Goal: Task Accomplishment & Management: Complete application form

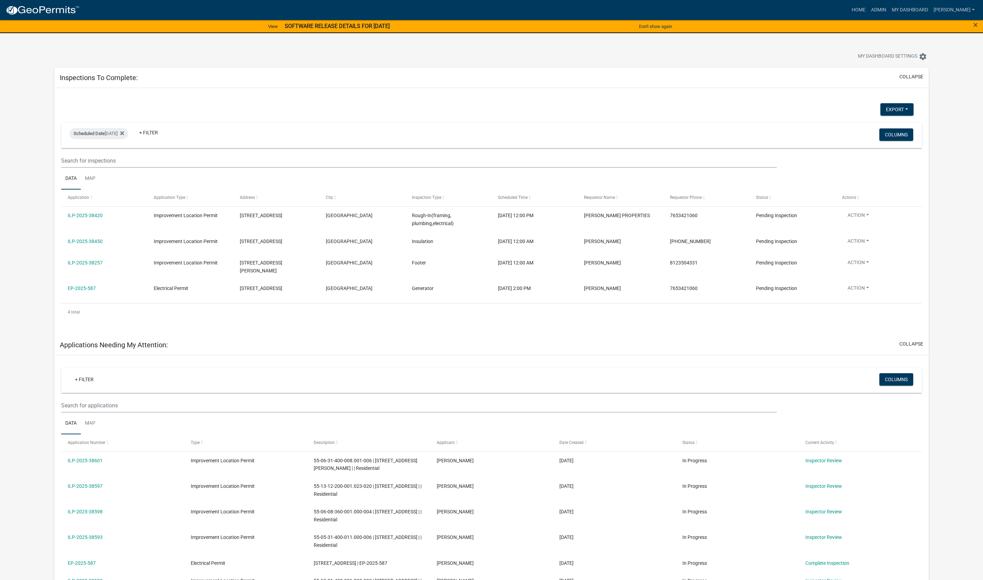
select select "1: 25"
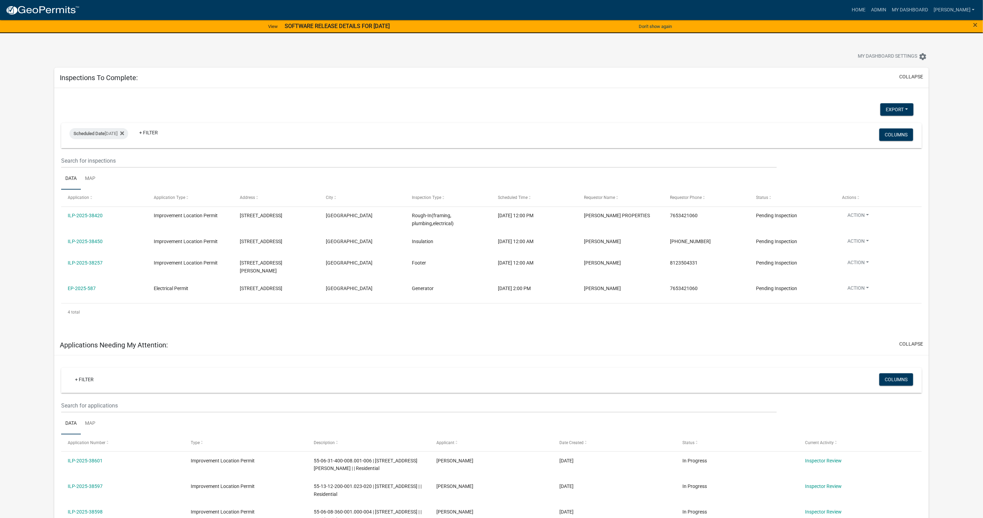
click at [83, 216] on link "ILP-2025-38420" at bounding box center [85, 216] width 35 height 6
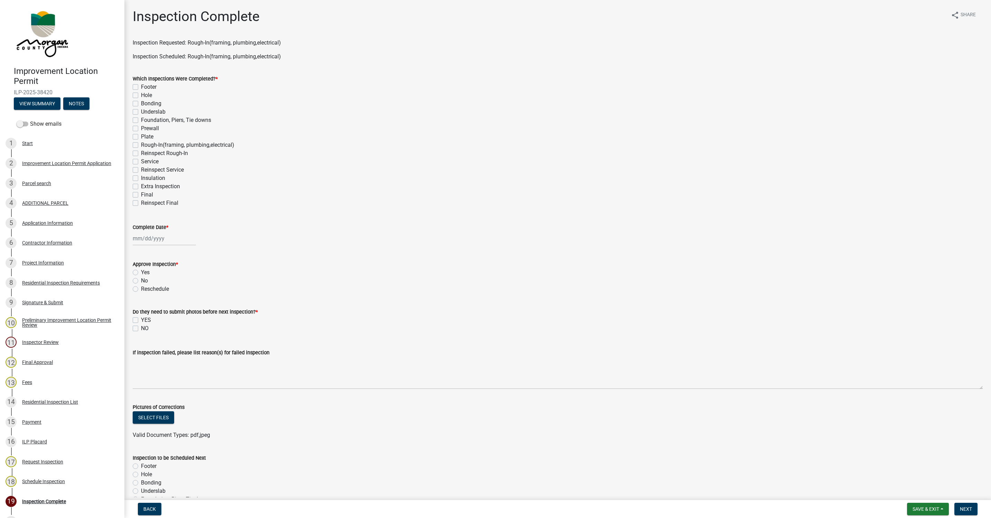
click at [141, 162] on label "Service" at bounding box center [150, 162] width 18 height 8
click at [141, 162] on input "Service" at bounding box center [143, 160] width 4 height 4
checkbox input "true"
checkbox input "false"
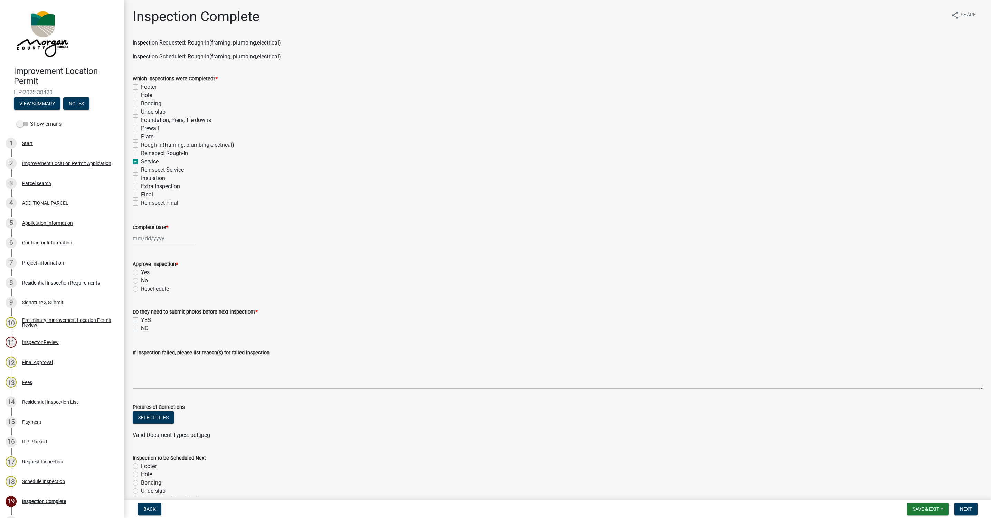
checkbox input "false"
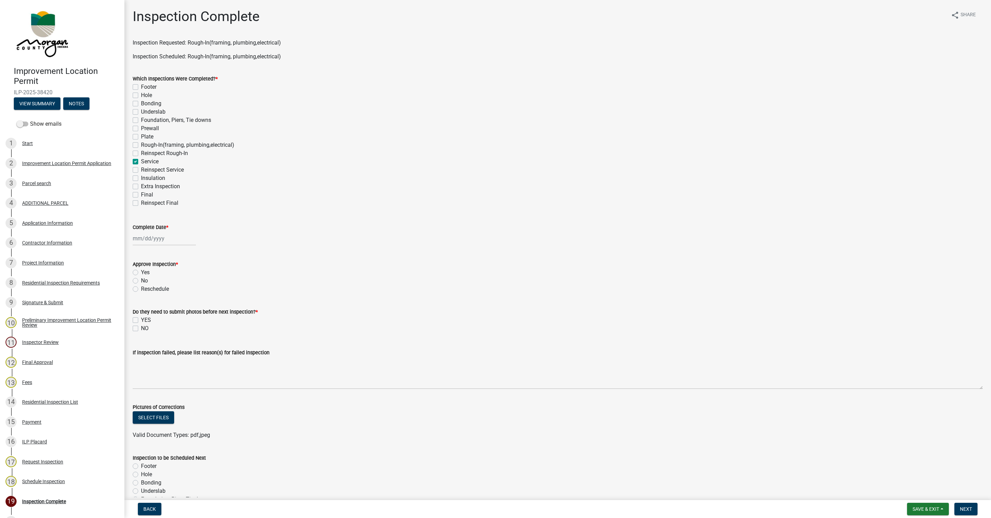
checkbox input "false"
checkbox input "true"
checkbox input "false"
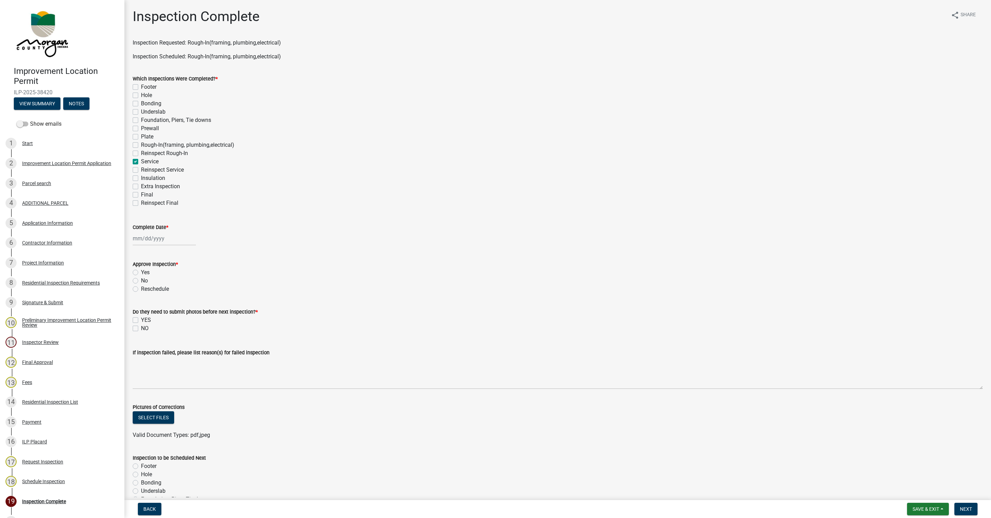
checkbox input "false"
click at [141, 144] on label "Rough-In(framing, plumbing,electrical)" at bounding box center [187, 145] width 93 height 8
click at [141, 144] on input "Rough-In(framing, plumbing,electrical)" at bounding box center [143, 143] width 4 height 4
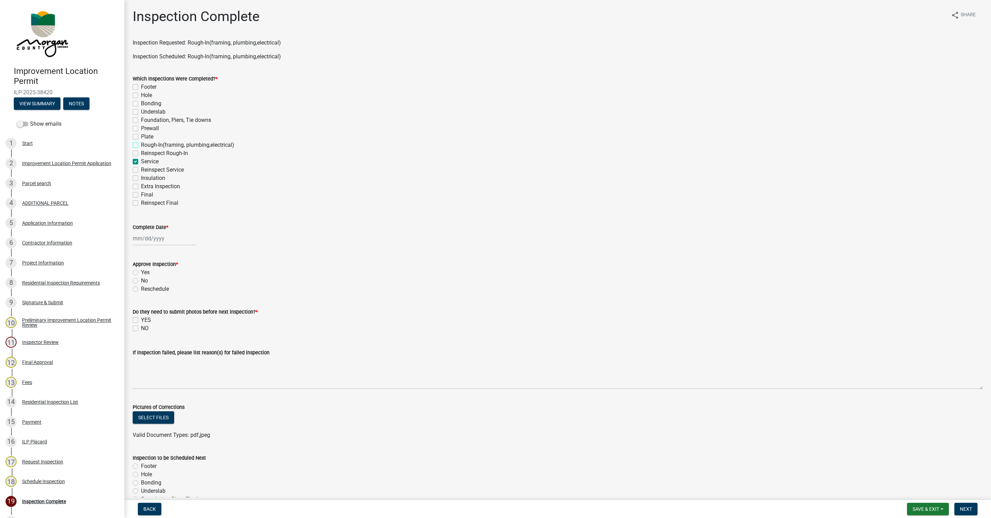
checkbox input "true"
checkbox input "false"
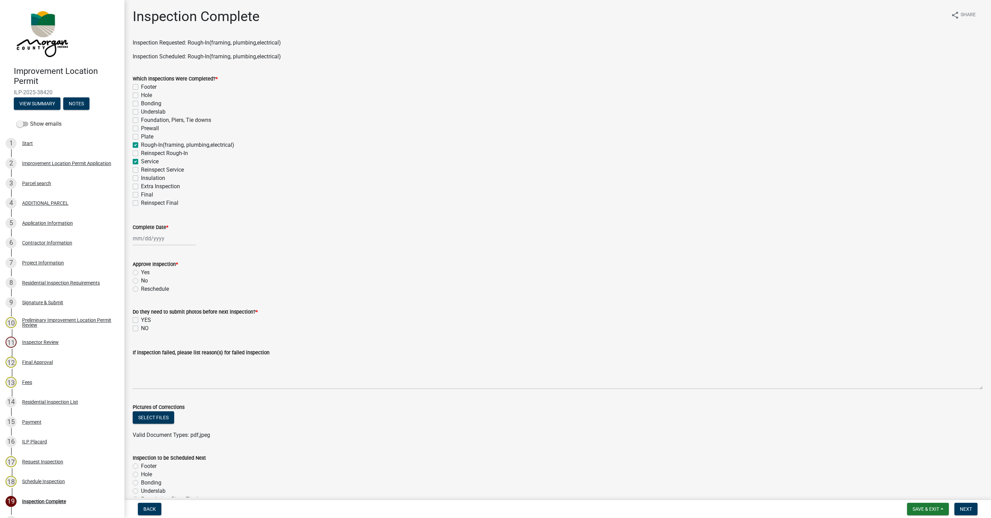
checkbox input "false"
checkbox input "true"
checkbox input "false"
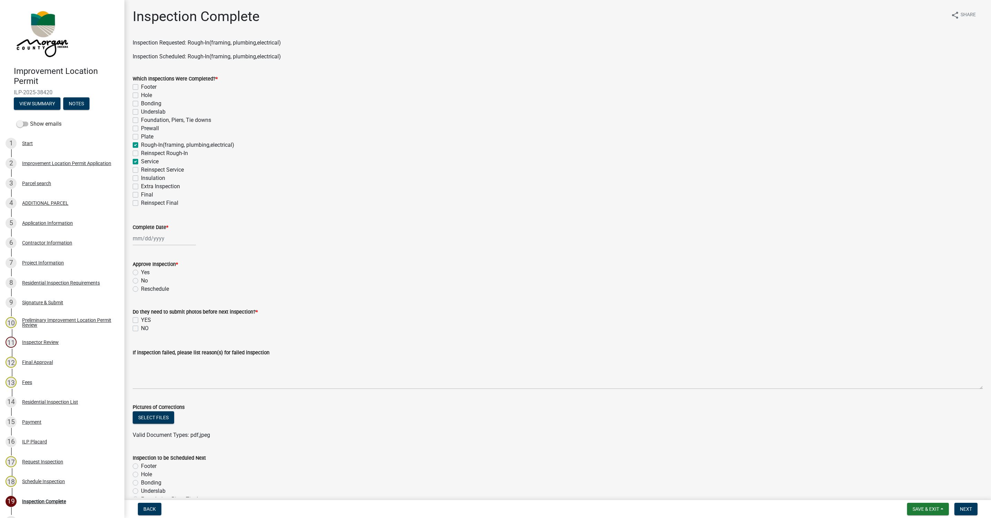
checkbox input "true"
checkbox input "false"
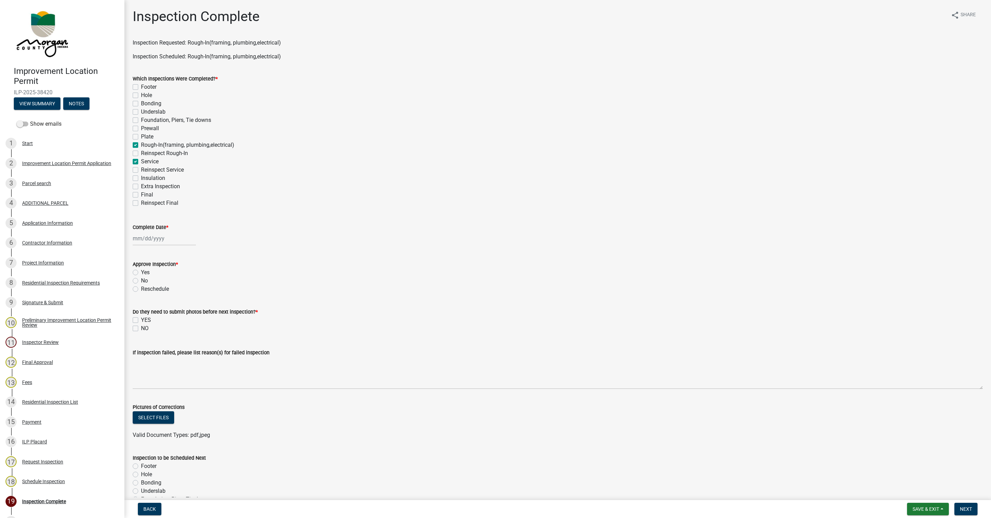
checkbox input "false"
click at [140, 240] on div at bounding box center [164, 238] width 63 height 14
select select "9"
select select "2025"
click at [139, 286] on div "8" at bounding box center [139, 286] width 11 height 11
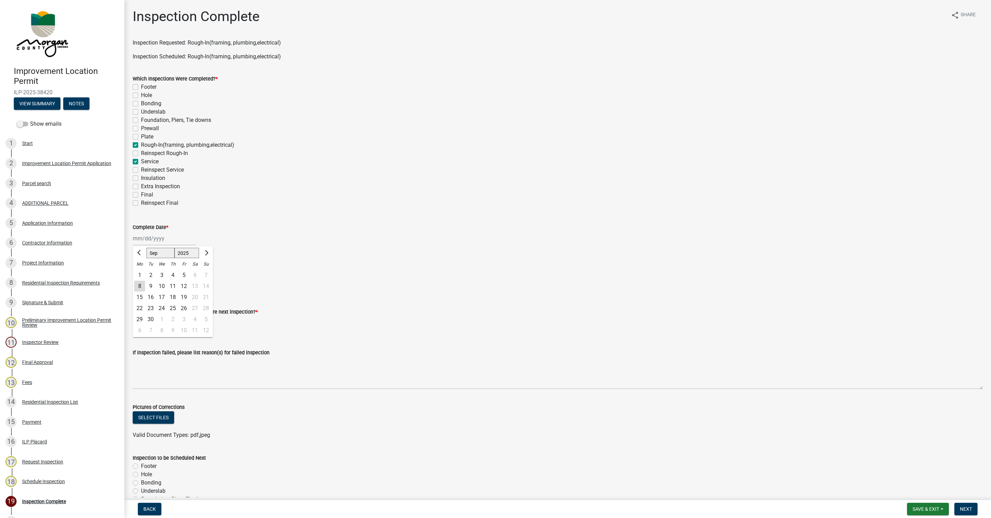
type input "[DATE]"
click at [141, 273] on label "Yes" at bounding box center [145, 272] width 9 height 8
click at [141, 273] on input "Yes" at bounding box center [143, 270] width 4 height 4
radio input "true"
click at [137, 325] on div "NO" at bounding box center [558, 328] width 850 height 8
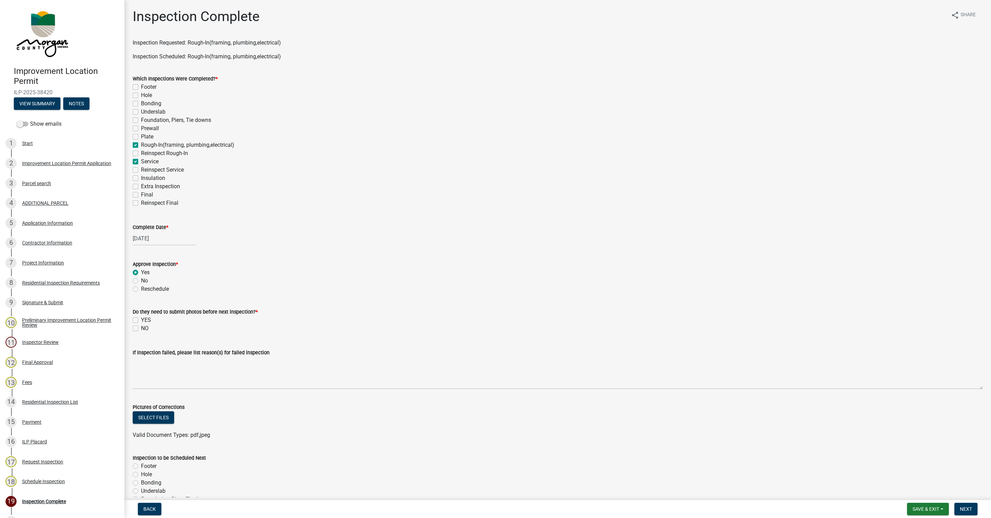
click at [141, 328] on label "NO" at bounding box center [145, 328] width 8 height 8
click at [141, 328] on input "NO" at bounding box center [143, 326] width 4 height 4
checkbox input "true"
checkbox input "false"
checkbox input "true"
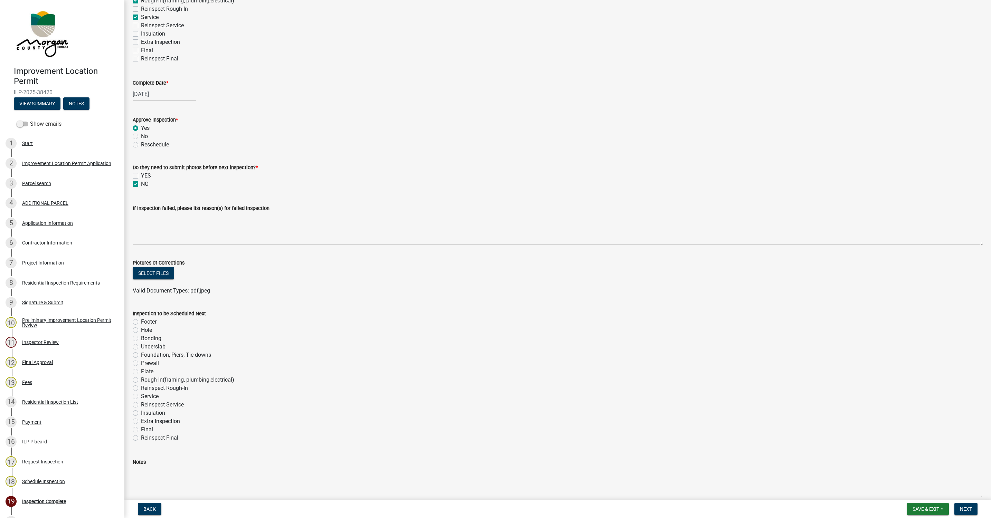
scroll to position [178, 0]
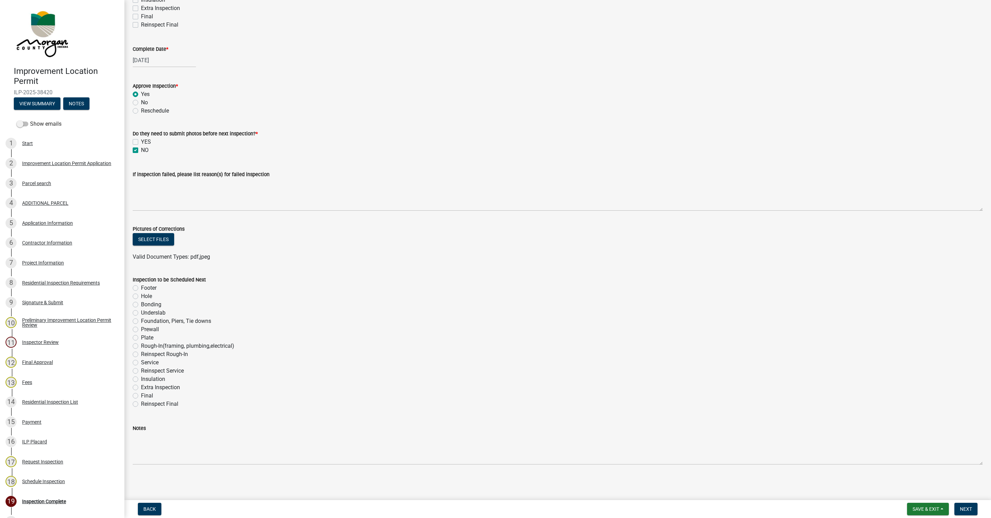
click at [141, 378] on label "Insulation" at bounding box center [153, 379] width 24 height 8
click at [141, 378] on input "Insulation" at bounding box center [143, 377] width 4 height 4
radio input "true"
click at [966, 506] on span "Next" at bounding box center [966, 509] width 12 height 6
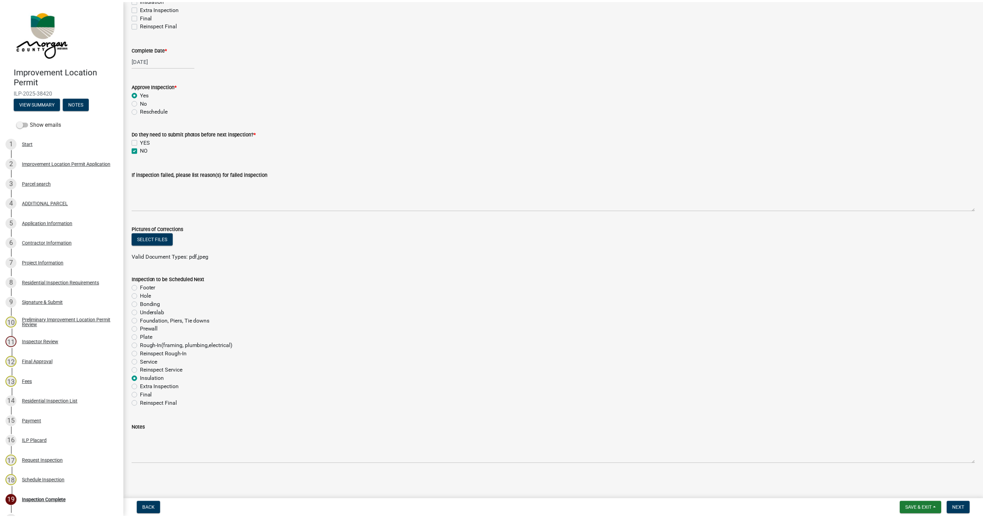
scroll to position [0, 0]
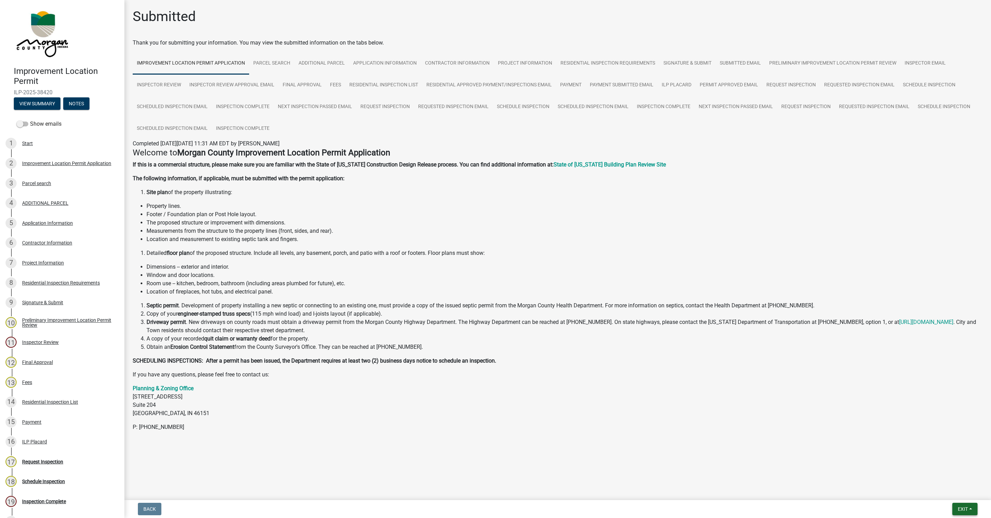
click at [964, 509] on span "Exit" at bounding box center [963, 509] width 10 height 6
click at [949, 488] on button "Save & Exit" at bounding box center [949, 491] width 55 height 17
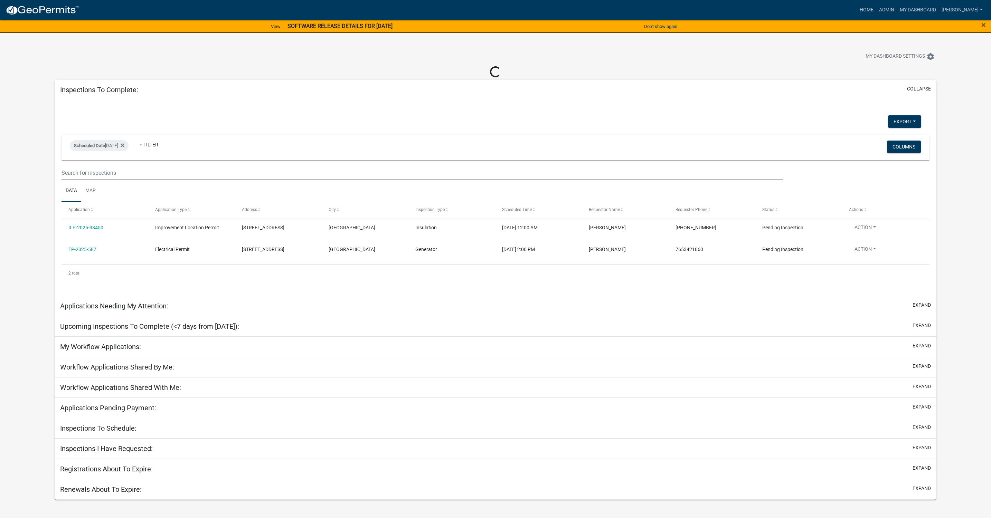
select select "1: 25"
